Goal: Task Accomplishment & Management: Manage account settings

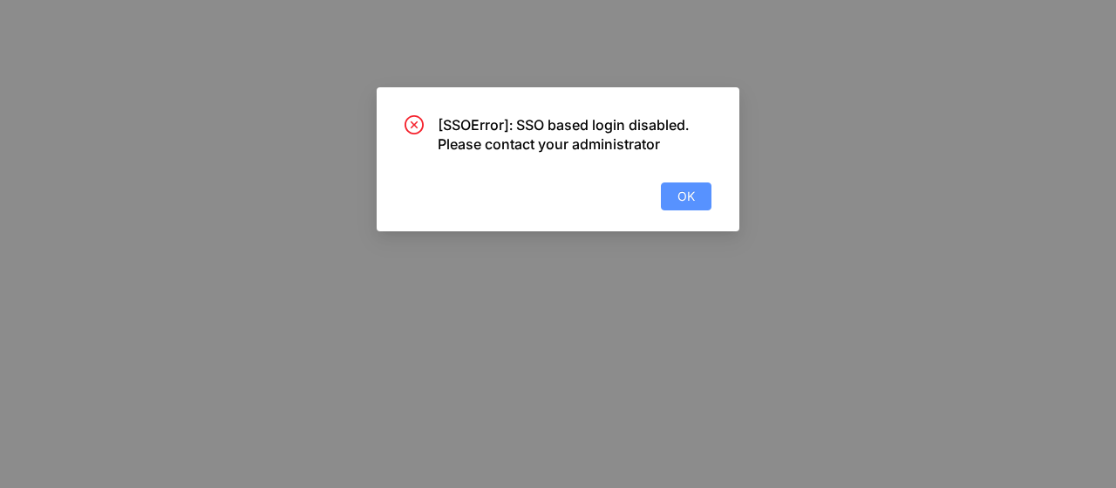
click at [697, 196] on button "OK" at bounding box center [686, 196] width 51 height 28
